Goal: Task Accomplishment & Management: Complete application form

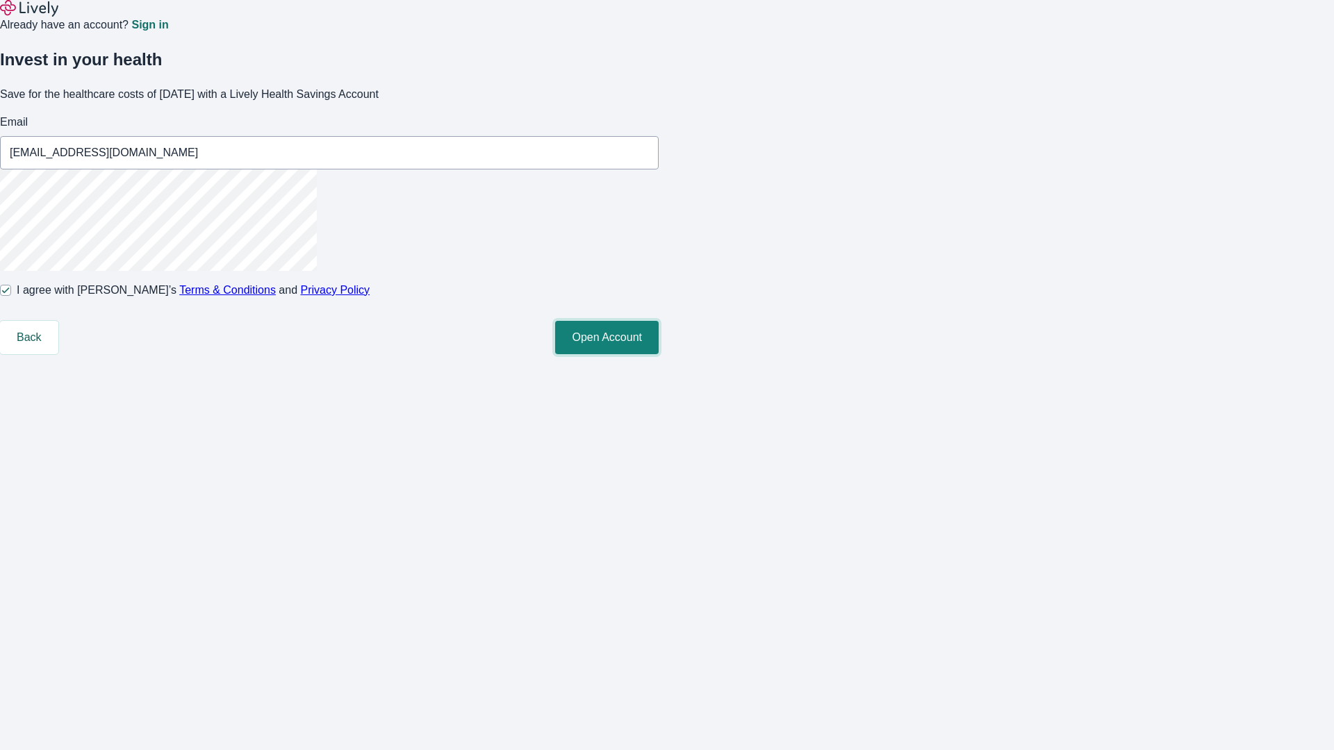
click at [659, 354] on button "Open Account" at bounding box center [607, 337] width 104 height 33
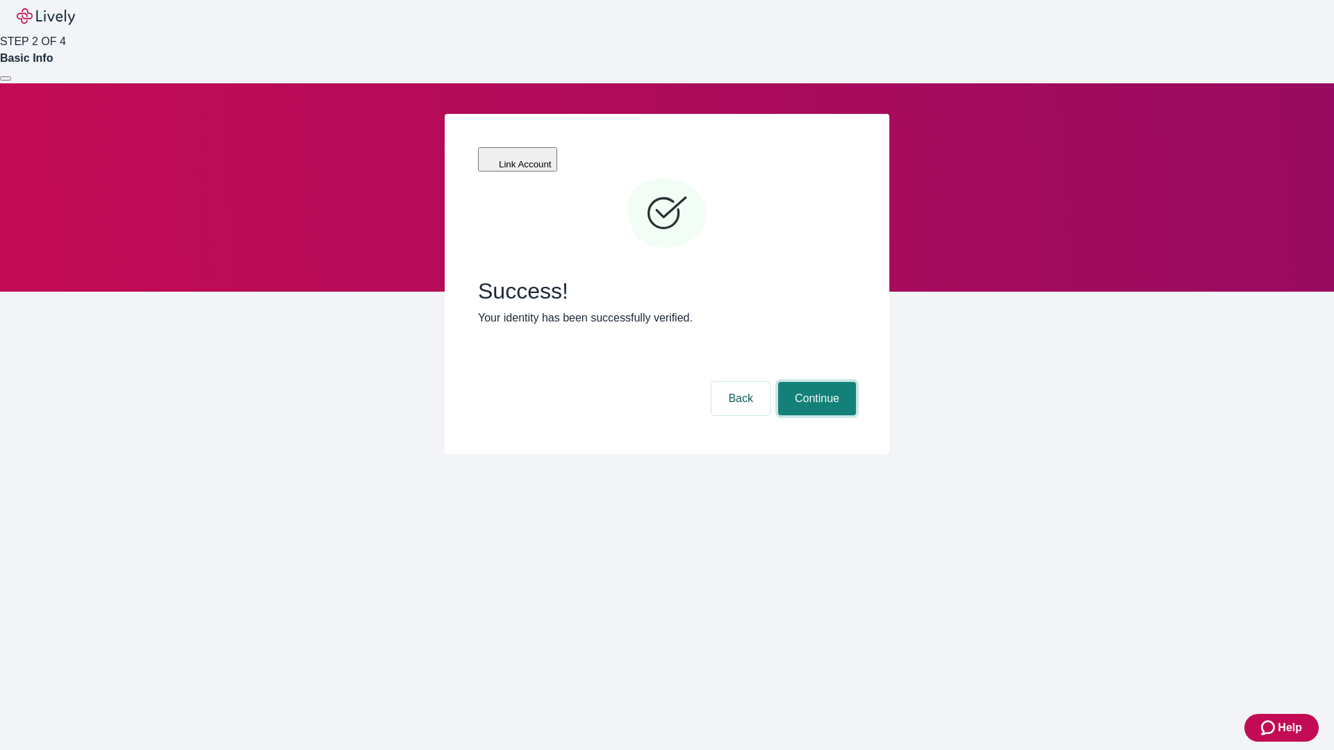
click at [815, 382] on button "Continue" at bounding box center [817, 398] width 78 height 33
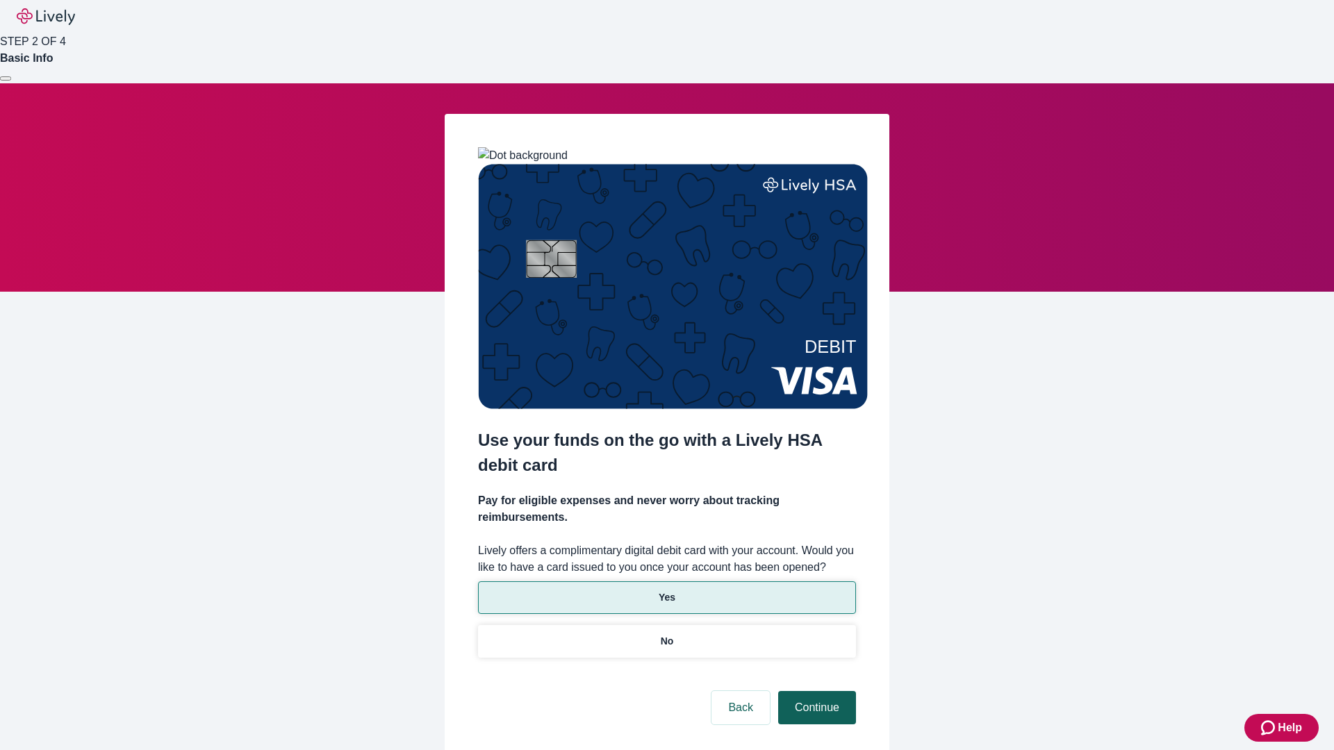
click at [666, 591] on p "Yes" at bounding box center [667, 598] width 17 height 15
click at [815, 691] on button "Continue" at bounding box center [817, 707] width 78 height 33
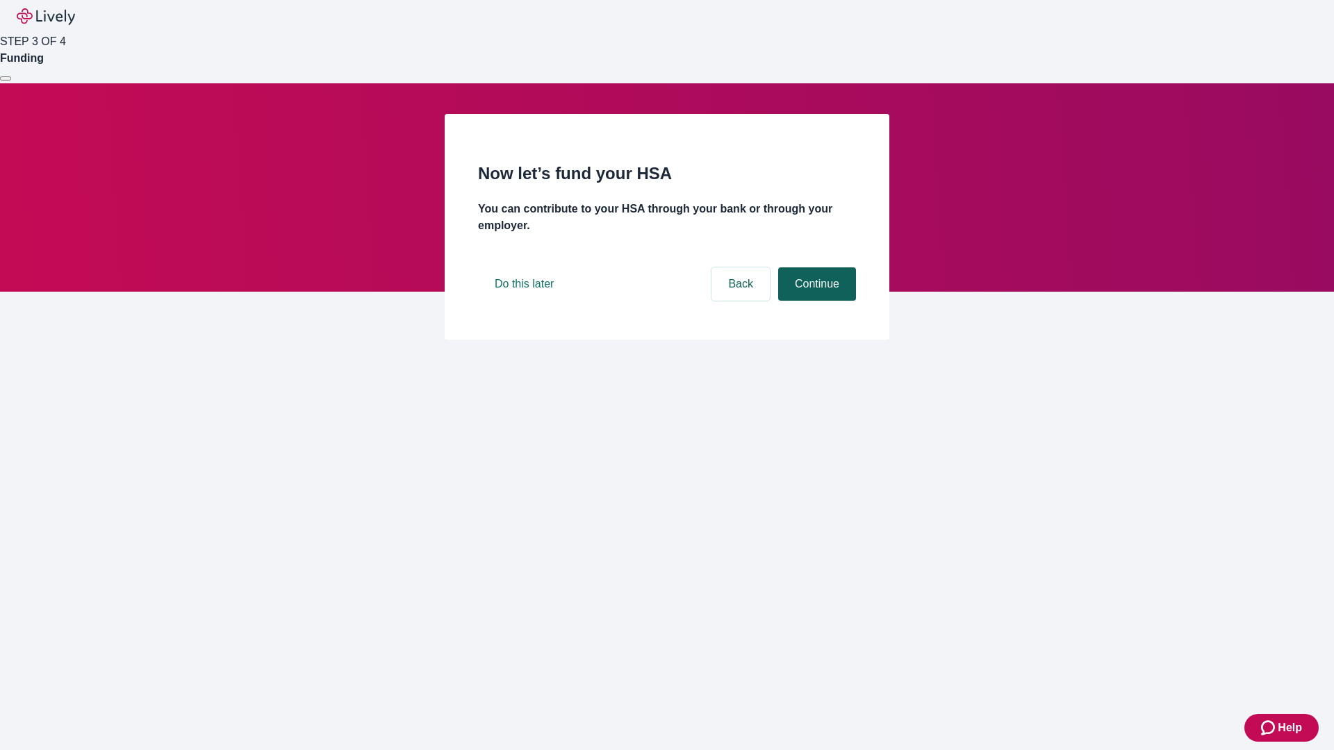
click at [815, 301] on button "Continue" at bounding box center [817, 283] width 78 height 33
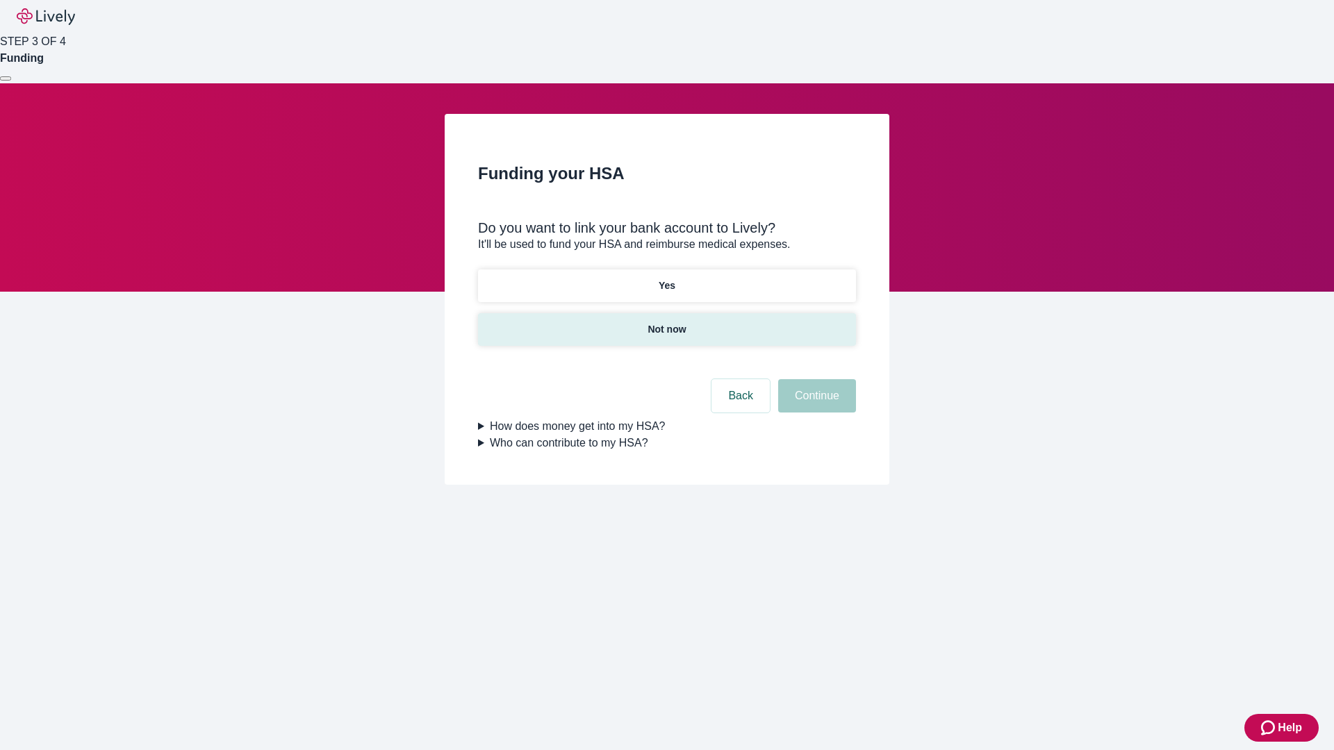
click at [666, 322] on p "Not now" at bounding box center [667, 329] width 38 height 15
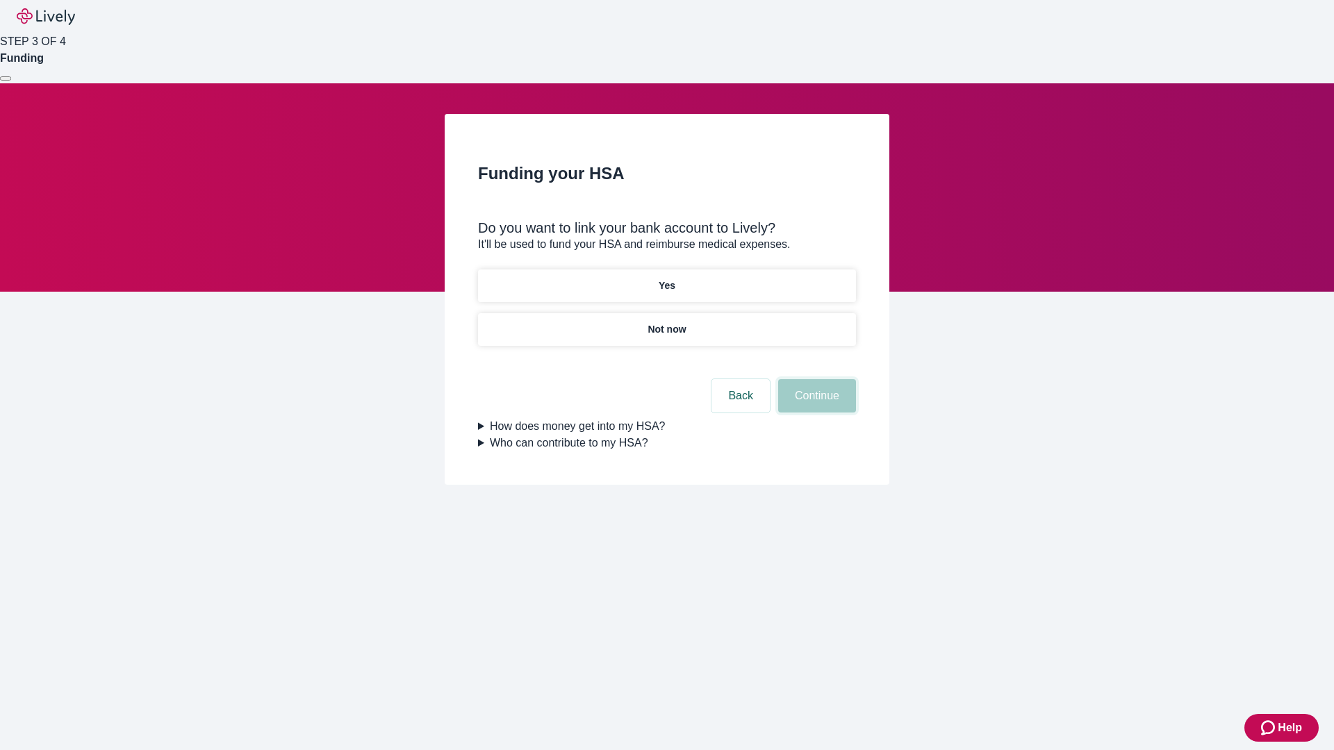
click at [815, 404] on button "Continue" at bounding box center [817, 395] width 78 height 33
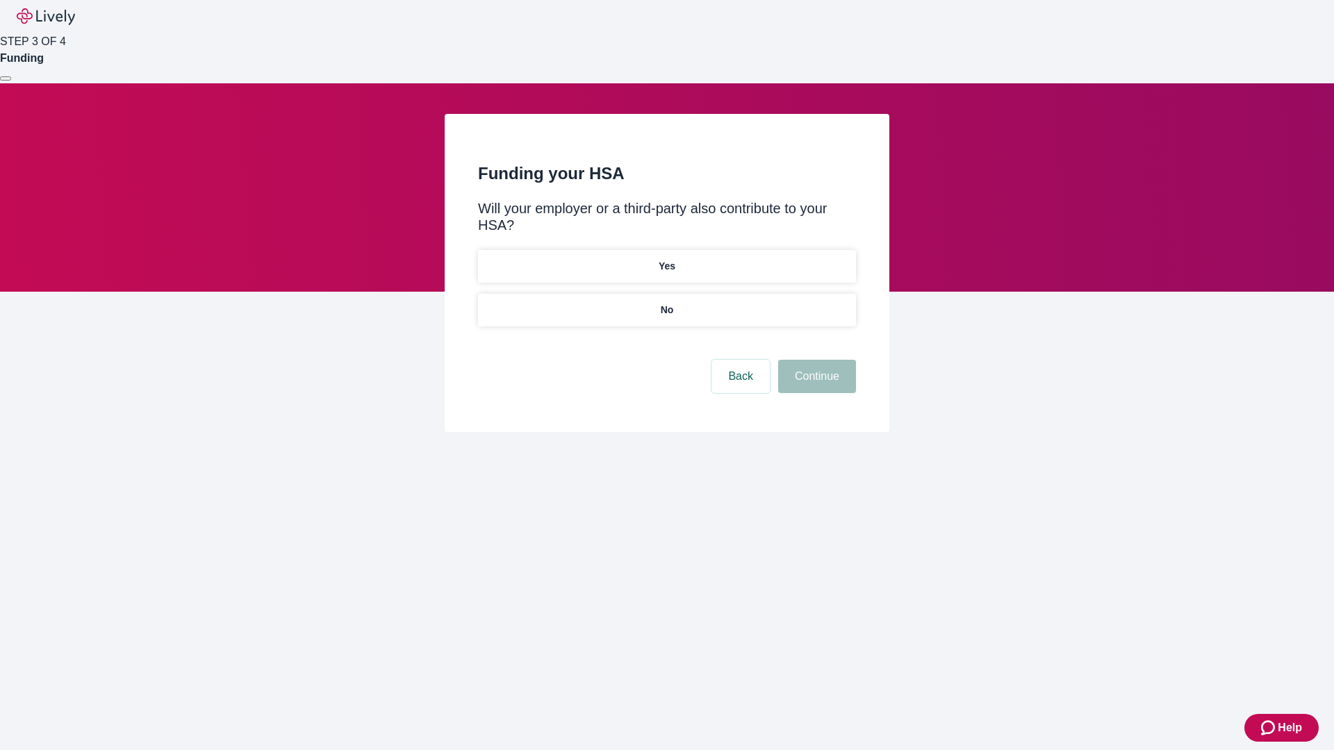
click at [666, 303] on p "No" at bounding box center [667, 310] width 13 height 15
click at [815, 360] on button "Continue" at bounding box center [817, 376] width 78 height 33
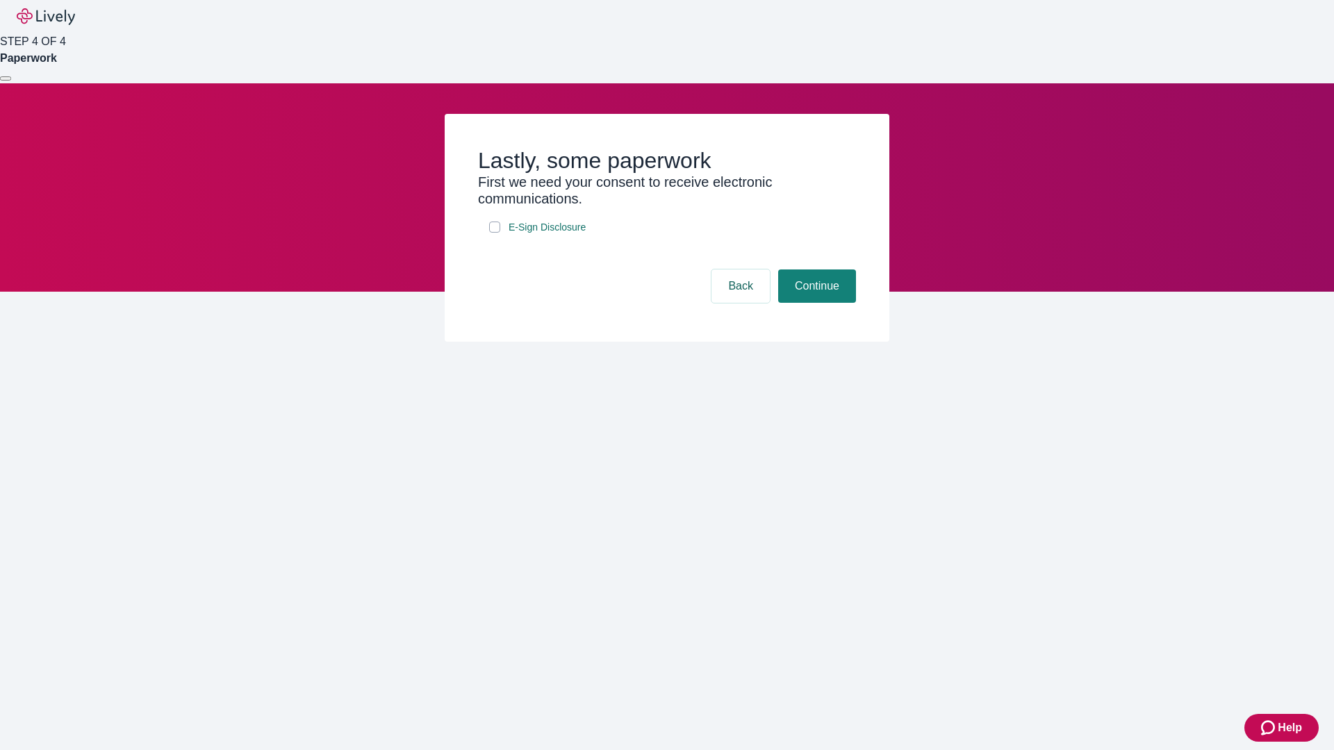
click at [495, 233] on input "E-Sign Disclosure" at bounding box center [494, 227] width 11 height 11
checkbox input "true"
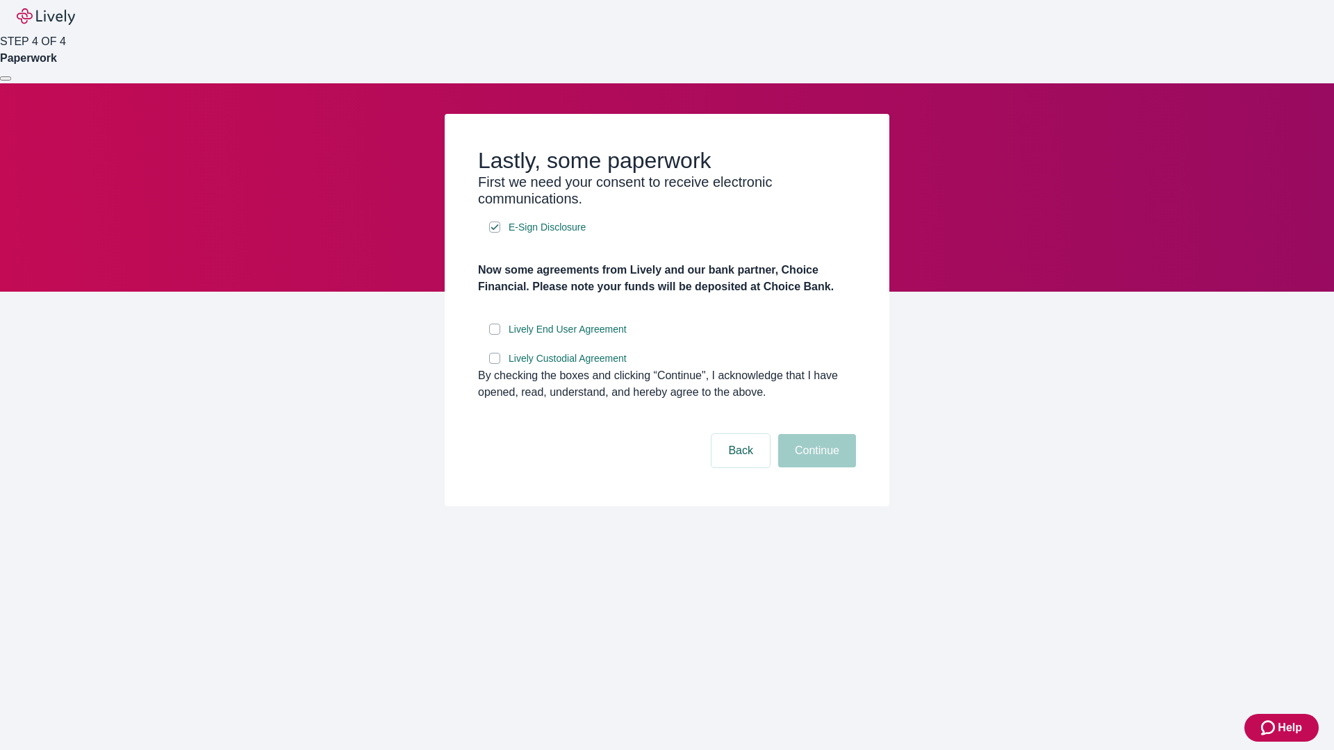
click at [495, 335] on input "Lively End User Agreement" at bounding box center [494, 329] width 11 height 11
checkbox input "true"
click at [495, 364] on input "Lively Custodial Agreement" at bounding box center [494, 358] width 11 height 11
checkbox input "true"
click at [815, 468] on button "Continue" at bounding box center [817, 450] width 78 height 33
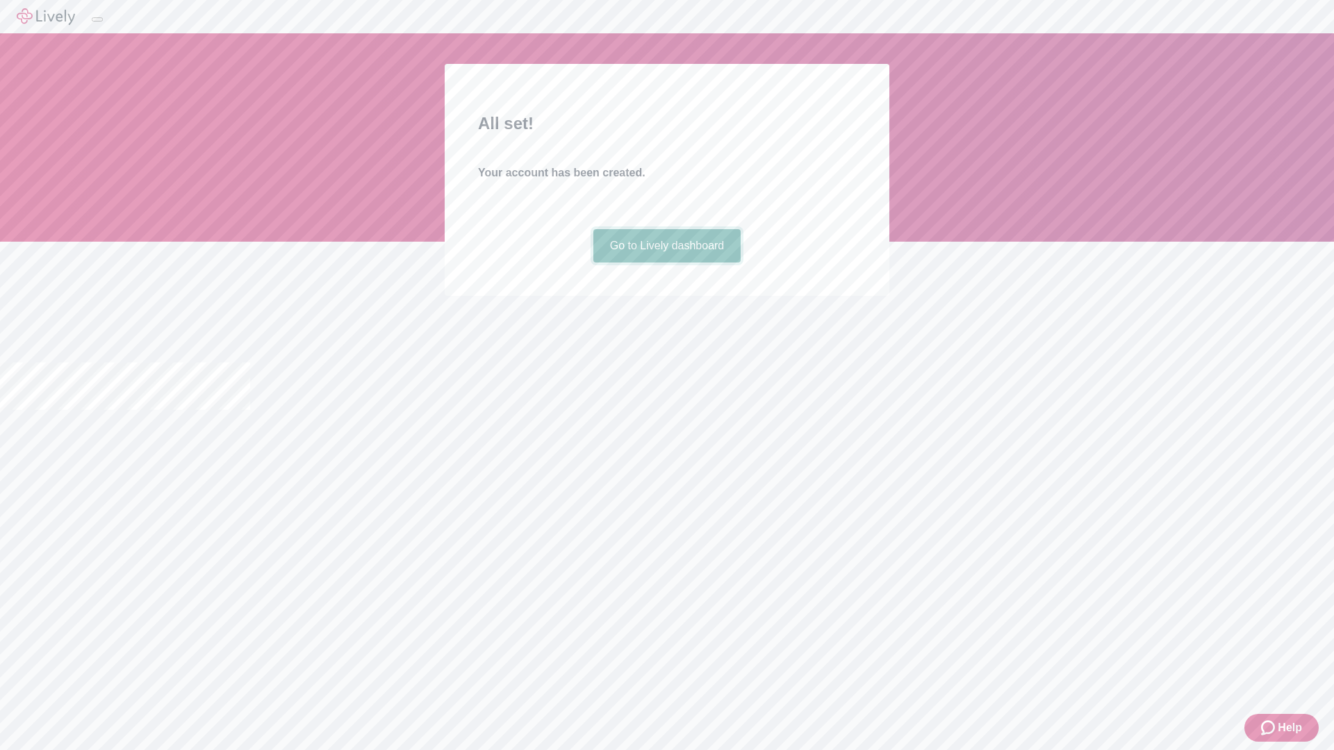
click at [666, 263] on link "Go to Lively dashboard" at bounding box center [667, 245] width 148 height 33
